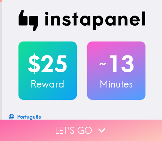
click at [77, 123] on button "Let's go" at bounding box center [81, 129] width 162 height 21
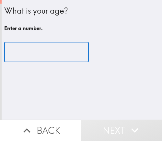
click at [43, 49] on input "number" at bounding box center [46, 52] width 85 height 20
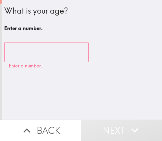
click at [54, 53] on input "number" at bounding box center [46, 52] width 85 height 20
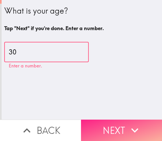
type input "30"
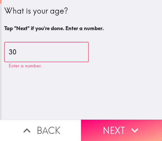
click at [113, 121] on button "Next" at bounding box center [121, 129] width 81 height 21
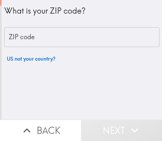
click at [54, 44] on input "ZIP code" at bounding box center [81, 37] width 155 height 20
paste input "62220"
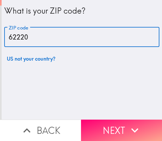
type input "62220"
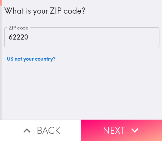
click at [122, 119] on button "Next" at bounding box center [121, 129] width 81 height 21
